Goal: Complete application form: Complete application form

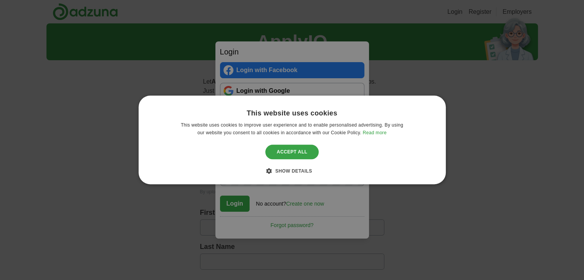
type input "**********"
click at [288, 153] on div "Accept all" at bounding box center [292, 152] width 54 height 15
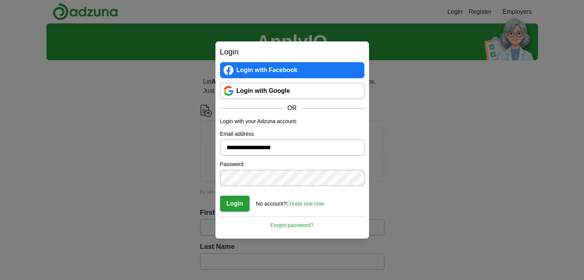
click at [238, 205] on button "Login" at bounding box center [235, 204] width 30 height 16
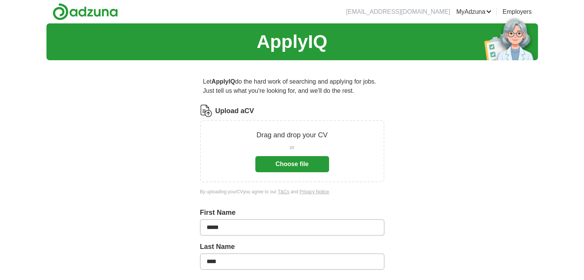
click at [291, 161] on button "Choose file" at bounding box center [292, 164] width 74 height 16
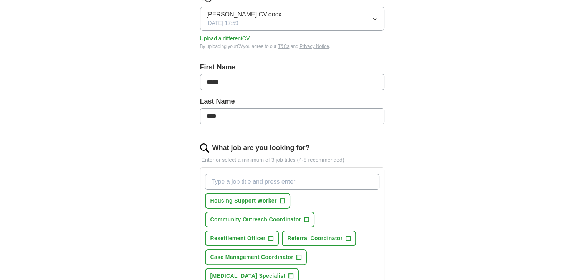
scroll to position [154, 0]
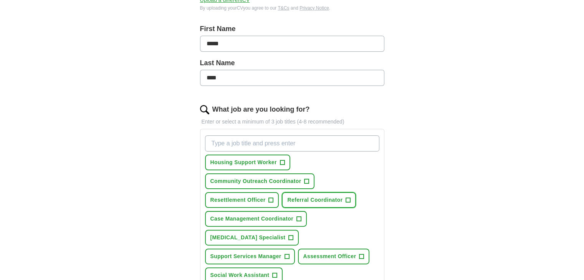
click at [347, 198] on span "+" at bounding box center [348, 200] width 5 height 6
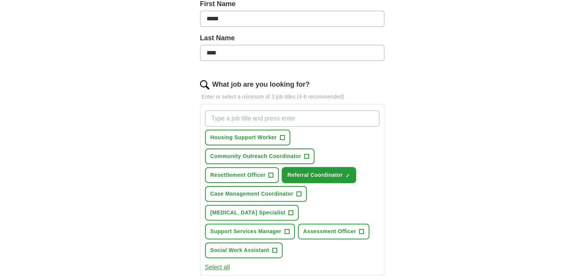
scroll to position [192, 0]
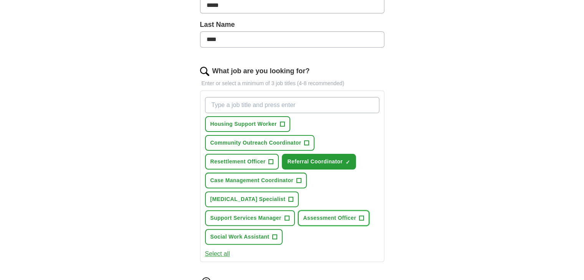
click at [362, 216] on span "+" at bounding box center [361, 218] width 5 height 6
click at [221, 104] on input "What job are you looking for?" at bounding box center [292, 105] width 174 height 16
click at [221, 103] on input "What job are you looking for?" at bounding box center [292, 105] width 174 height 16
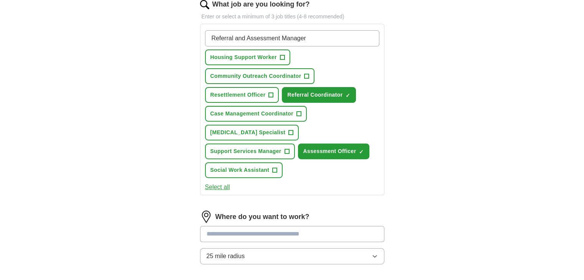
scroll to position [269, 0]
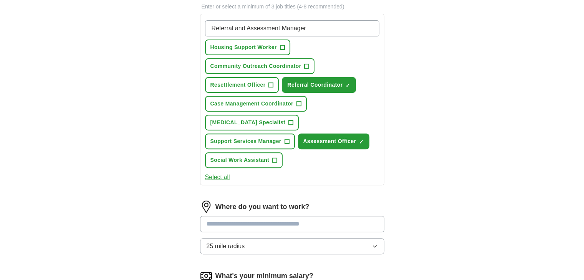
type input "Referral and Assessment Manager"
click at [229, 220] on div "Where do you want to work? 25 mile radius" at bounding box center [292, 231] width 184 height 60
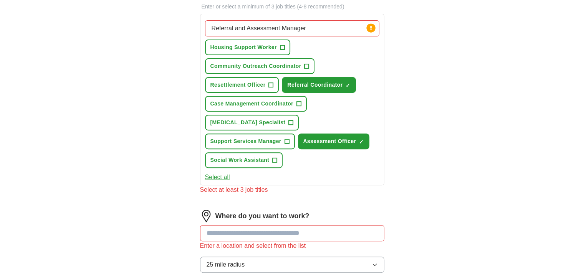
click at [224, 173] on button "Select all" at bounding box center [217, 177] width 25 height 9
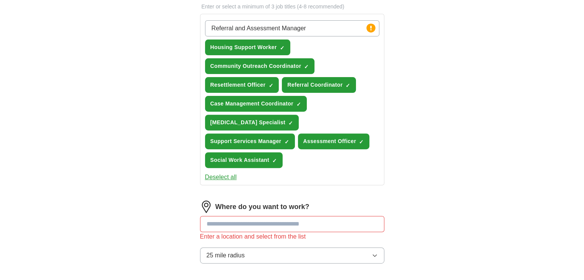
click at [214, 220] on input at bounding box center [292, 224] width 184 height 16
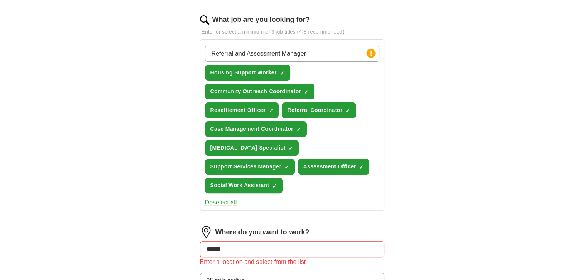
scroll to position [230, 0]
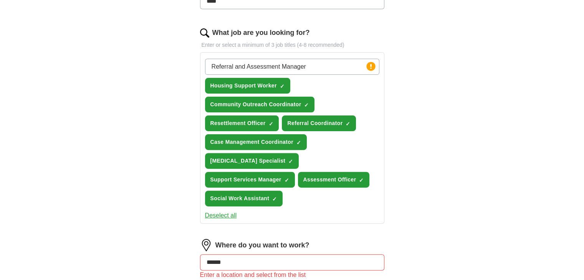
click at [223, 213] on button "Deselect all" at bounding box center [221, 215] width 32 height 9
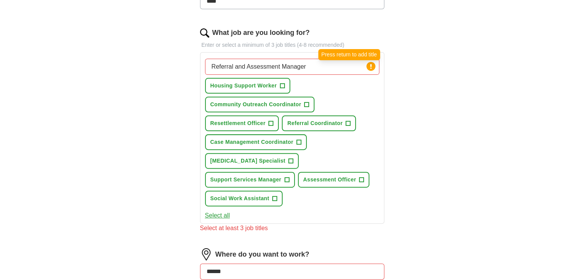
click at [371, 65] on icon at bounding box center [371, 66] width 2 height 5
click at [359, 177] on span "+" at bounding box center [361, 180] width 5 height 6
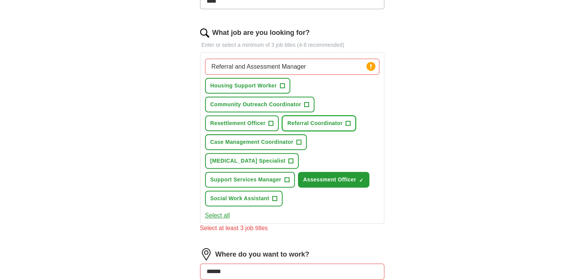
click at [350, 121] on span "+" at bounding box center [348, 124] width 5 height 6
click at [272, 122] on span "+" at bounding box center [271, 124] width 5 height 6
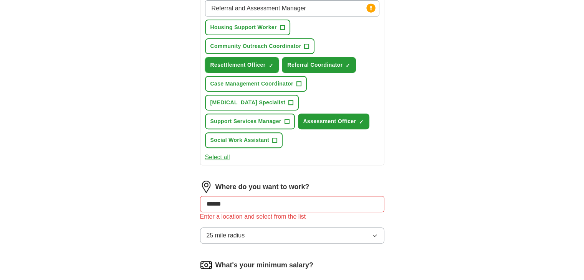
scroll to position [269, 0]
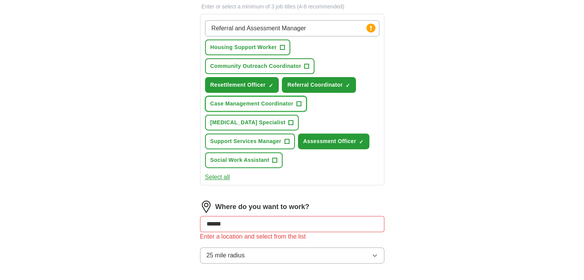
click at [297, 102] on span "+" at bounding box center [298, 104] width 5 height 6
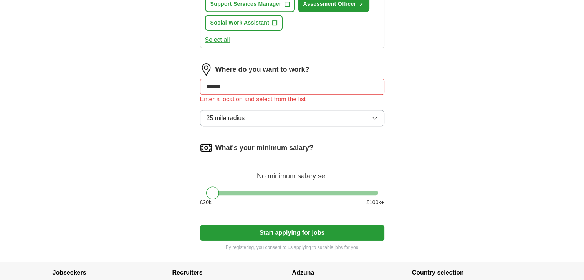
scroll to position [422, 0]
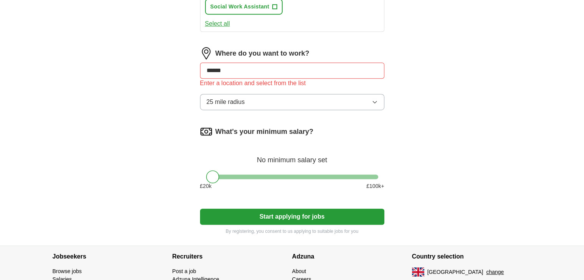
click at [300, 212] on button "Start applying for jobs" at bounding box center [292, 217] width 184 height 16
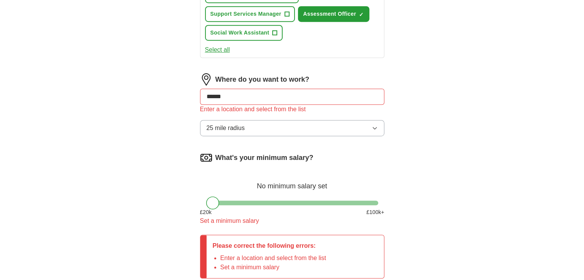
scroll to position [384, 0]
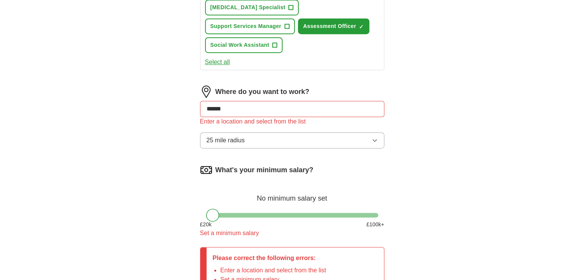
click at [230, 102] on input "******" at bounding box center [292, 109] width 184 height 16
type input "*"
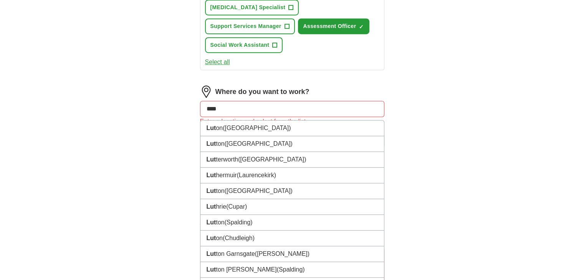
type input "*****"
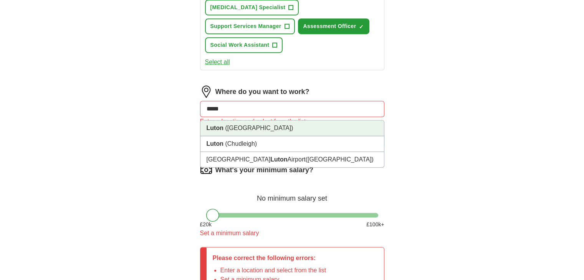
click at [229, 128] on li "Luton ([GEOGRAPHIC_DATA])" at bounding box center [291, 129] width 183 height 16
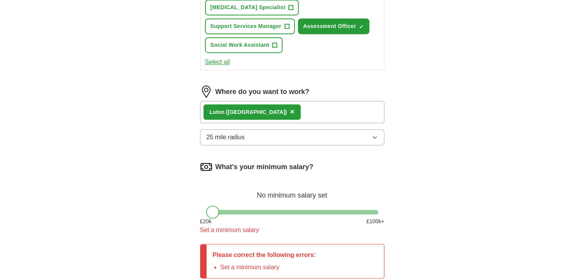
scroll to position [422, 0]
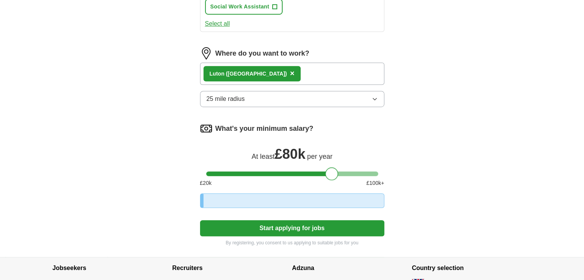
click at [332, 172] on div at bounding box center [292, 174] width 172 height 5
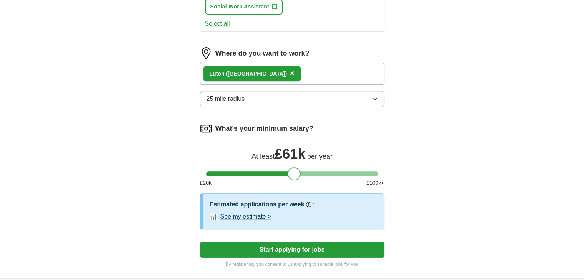
click at [293, 172] on div at bounding box center [292, 174] width 172 height 5
click at [271, 168] on div "What's your minimum salary? At least £ 61k per year £ 20 k £ 100 k+" at bounding box center [292, 157] width 184 height 71
click at [267, 172] on div at bounding box center [292, 174] width 172 height 5
click at [259, 172] on div at bounding box center [292, 174] width 172 height 5
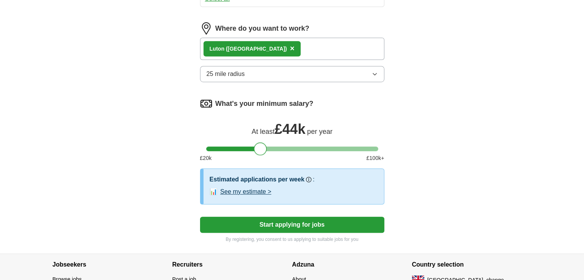
scroll to position [461, 0]
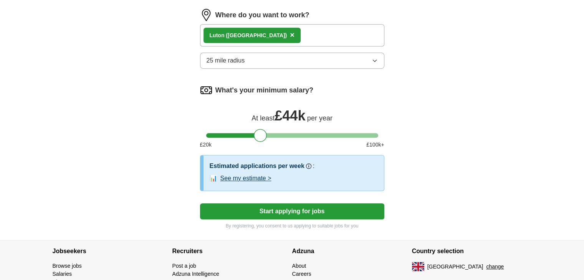
click at [252, 174] on button "See my estimate >" at bounding box center [245, 178] width 51 height 9
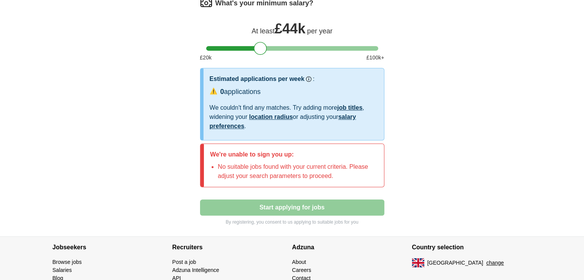
scroll to position [499, 0]
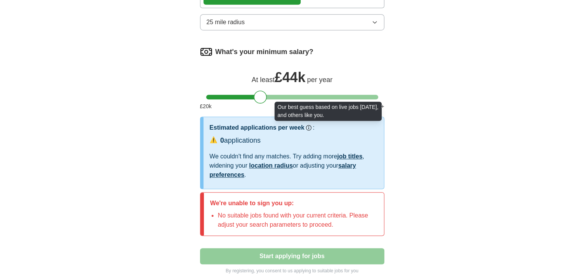
click at [307, 126] on circle at bounding box center [309, 128] width 4 height 4
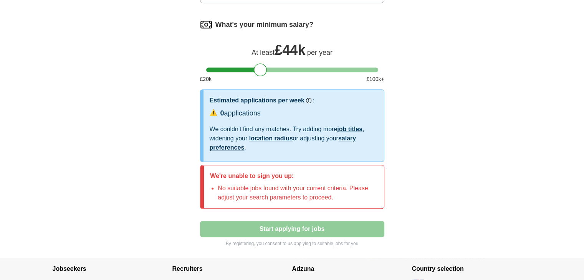
scroll to position [509, 0]
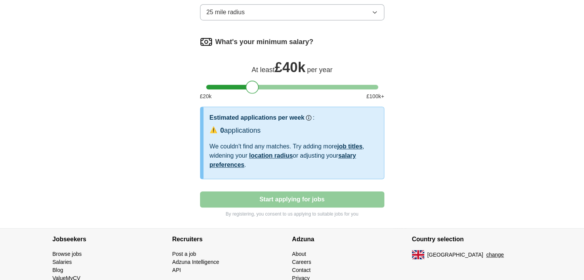
click at [252, 85] on div at bounding box center [292, 87] width 172 height 5
click at [243, 85] on div at bounding box center [292, 87] width 172 height 5
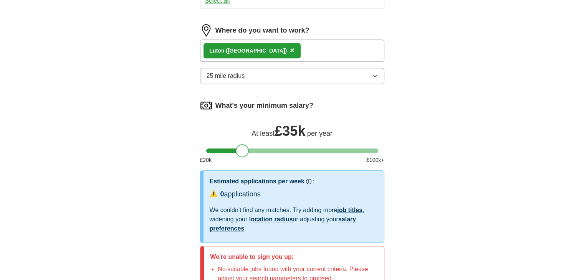
scroll to position [432, 0]
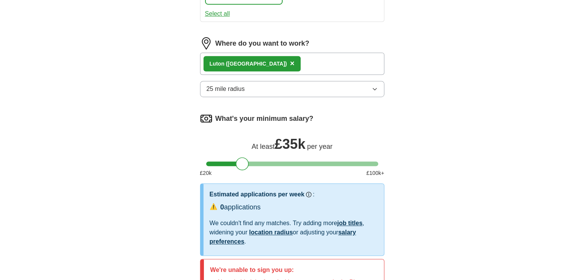
click at [290, 60] on span "×" at bounding box center [292, 63] width 5 height 8
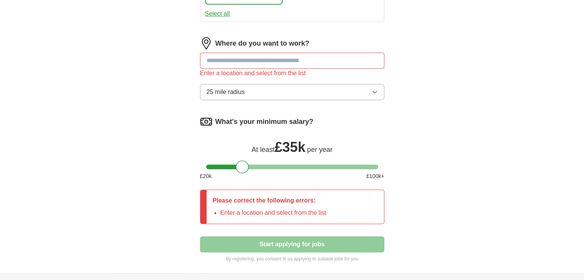
click at [245, 55] on input at bounding box center [292, 61] width 184 height 16
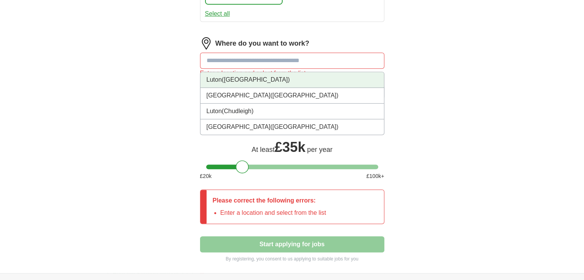
click at [227, 76] on span "([GEOGRAPHIC_DATA])" at bounding box center [256, 79] width 68 height 7
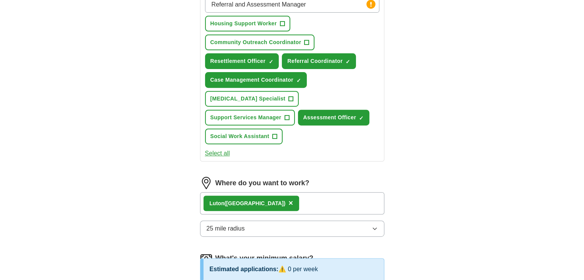
scroll to position [279, 0]
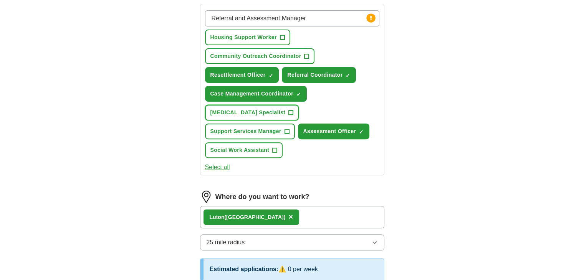
click at [290, 110] on span "+" at bounding box center [290, 112] width 5 height 5
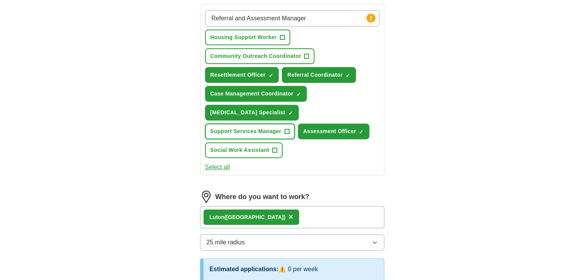
click at [285, 129] on span "+" at bounding box center [286, 132] width 5 height 6
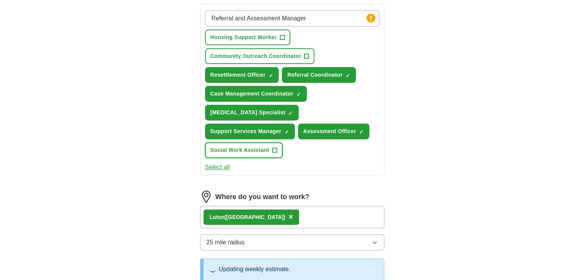
click at [275, 147] on span "+" at bounding box center [275, 150] width 5 height 6
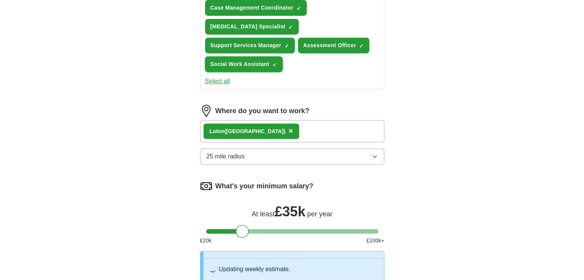
scroll to position [471, 0]
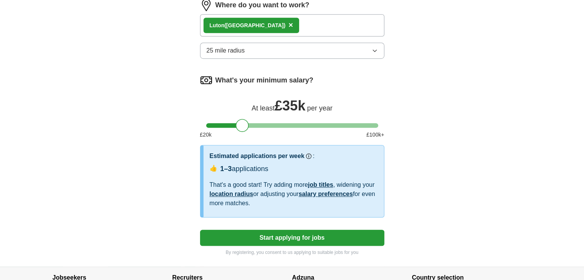
click at [283, 232] on button "Start applying for jobs" at bounding box center [292, 238] width 184 height 16
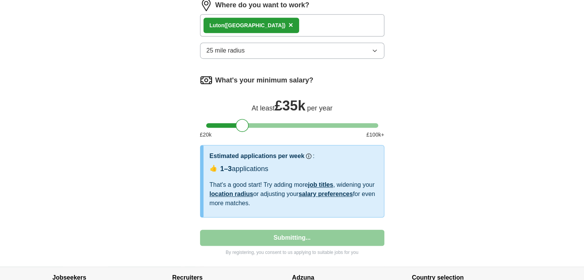
select select "**"
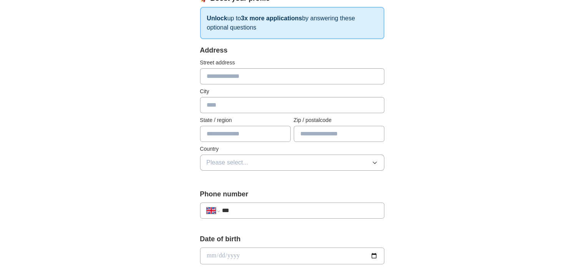
scroll to position [38, 0]
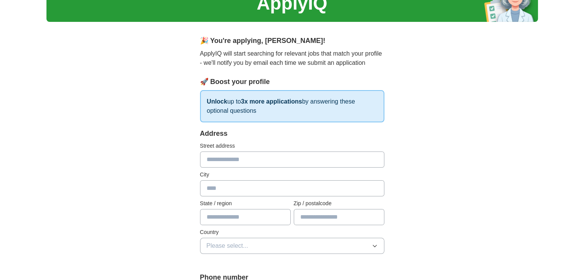
click at [218, 157] on input "text" at bounding box center [292, 160] width 184 height 16
type input "**********"
type input "*****"
type input "**********"
type input "*******"
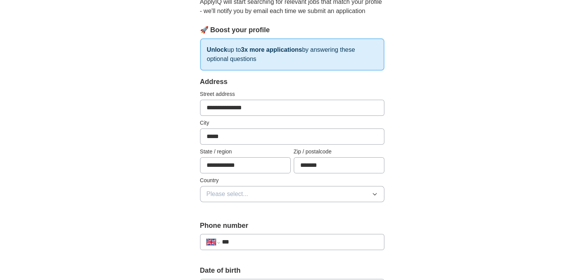
scroll to position [154, 0]
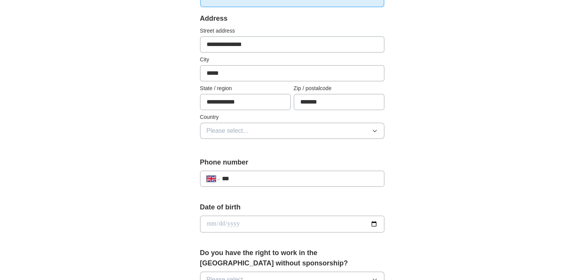
click at [369, 129] on button "Please select..." at bounding box center [292, 131] width 184 height 16
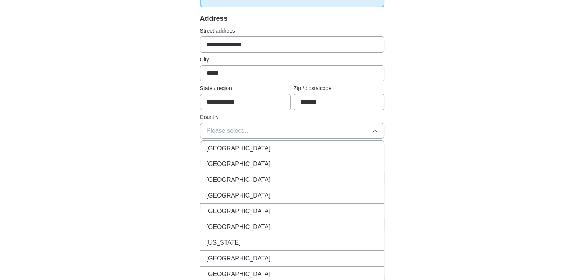
click at [248, 146] on span "[GEOGRAPHIC_DATA]" at bounding box center [239, 148] width 64 height 9
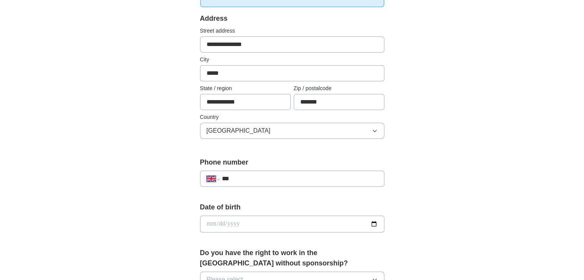
click at [235, 177] on input "***" at bounding box center [299, 178] width 156 height 9
type input "**********"
click at [242, 177] on input "**********" at bounding box center [299, 178] width 156 height 9
click at [240, 177] on input "**********" at bounding box center [299, 178] width 156 height 9
select select "**"
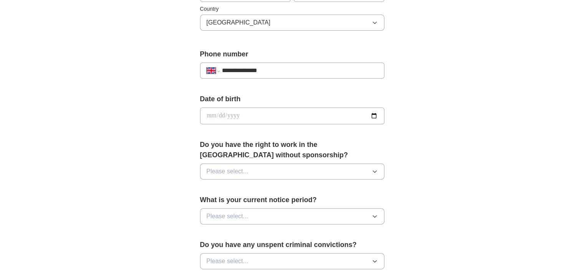
scroll to position [269, 0]
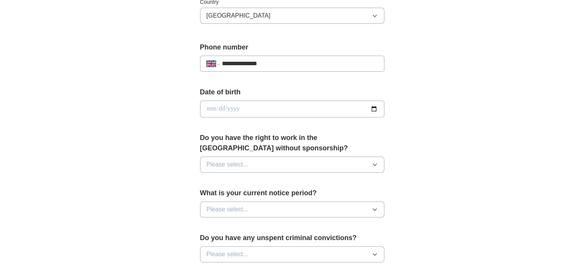
type input "**********"
click at [374, 106] on input "date" at bounding box center [292, 109] width 184 height 17
type input "**********"
click at [213, 106] on input "**********" at bounding box center [292, 109] width 184 height 17
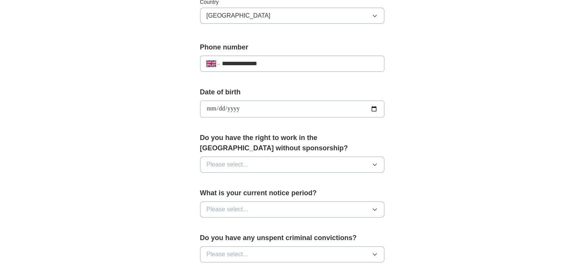
type input "**********"
click at [226, 163] on span "Please select..." at bounding box center [228, 164] width 42 height 9
click at [379, 165] on button "Please select..." at bounding box center [292, 165] width 184 height 16
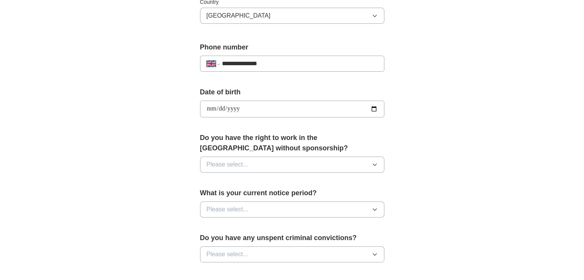
click at [374, 165] on icon "button" at bounding box center [375, 165] width 6 height 6
click at [225, 178] on div "Yes" at bounding box center [292, 182] width 171 height 9
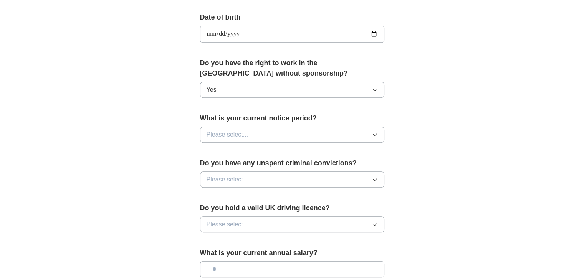
scroll to position [345, 0]
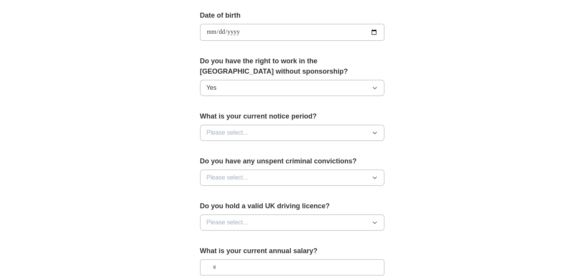
click at [374, 130] on icon "button" at bounding box center [375, 133] width 6 height 6
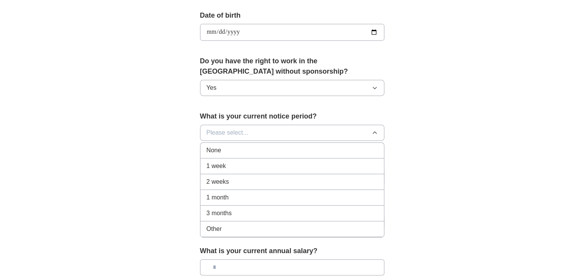
click at [219, 197] on span "1 month" at bounding box center [218, 197] width 22 height 9
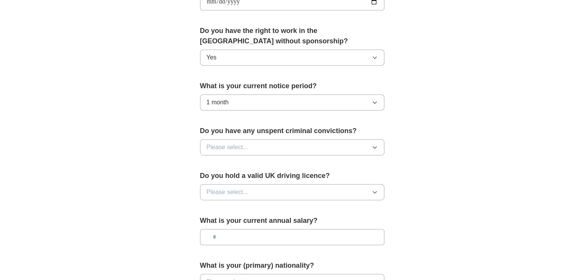
scroll to position [422, 0]
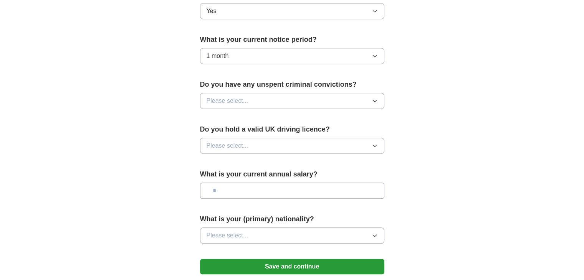
click at [378, 100] on button "Please select..." at bounding box center [292, 101] width 184 height 16
click at [207, 133] on span "No" at bounding box center [211, 134] width 8 height 9
click at [374, 144] on icon "button" at bounding box center [375, 146] width 6 height 6
drag, startPoint x: 210, startPoint y: 162, endPoint x: 221, endPoint y: 165, distance: 11.5
click at [211, 162] on span "Yes" at bounding box center [212, 163] width 10 height 9
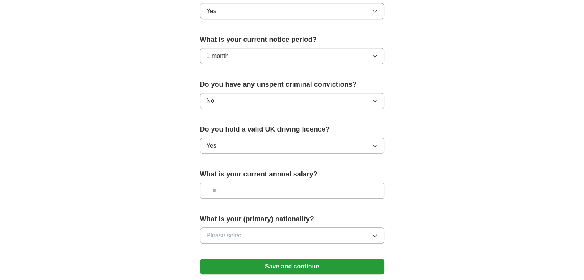
click at [221, 191] on input "text" at bounding box center [292, 191] width 184 height 16
click at [217, 188] on input "text" at bounding box center [292, 191] width 184 height 16
click at [214, 188] on input "text" at bounding box center [292, 191] width 184 height 16
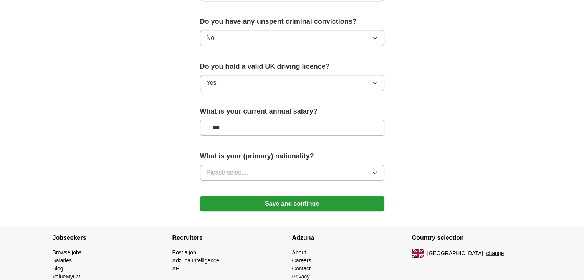
scroll to position [499, 0]
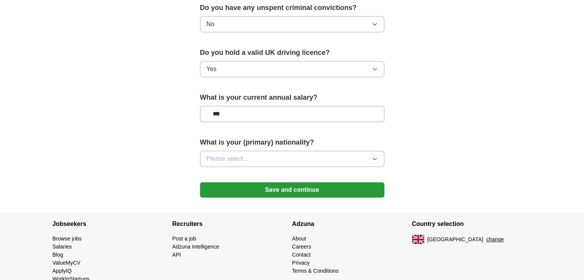
type input "***"
click at [376, 157] on icon "button" at bounding box center [375, 159] width 6 height 6
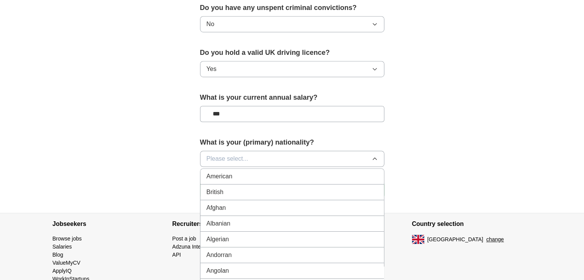
click at [227, 189] on div "British" at bounding box center [292, 192] width 171 height 9
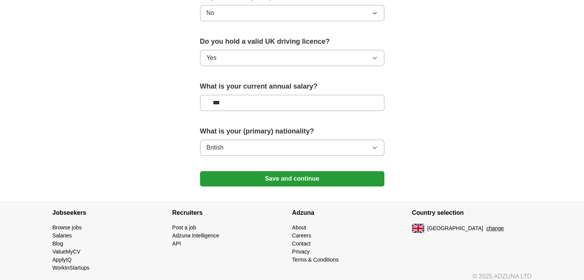
scroll to position [515, 0]
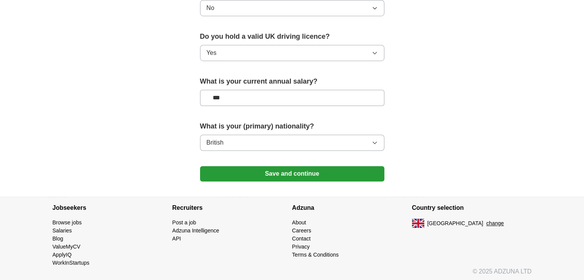
click at [287, 169] on button "Save and continue" at bounding box center [292, 173] width 184 height 15
